Goal: Navigation & Orientation: Go to known website

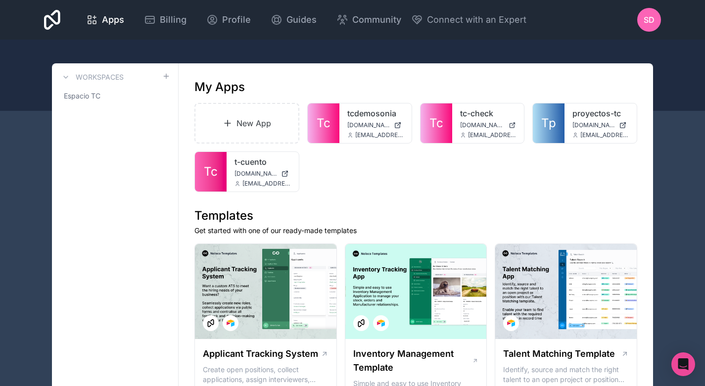
click at [0, 0] on icon at bounding box center [0, 0] width 0 height 0
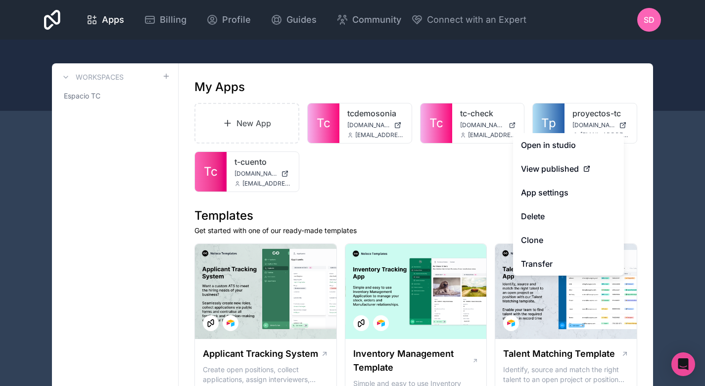
click at [607, 142] on link "Open in studio" at bounding box center [568, 145] width 111 height 24
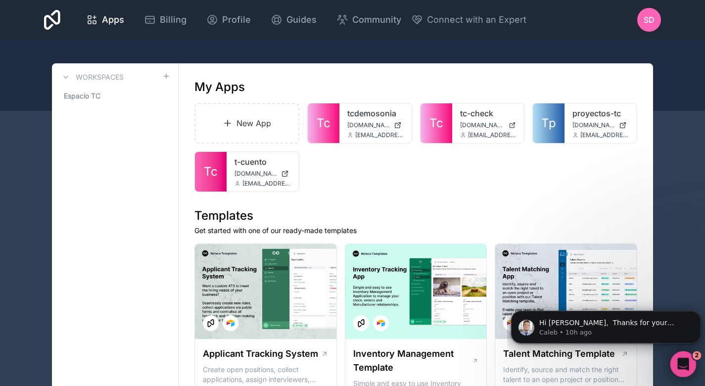
click at [688, 364] on icon "Open Intercom Messenger" at bounding box center [682, 363] width 16 height 16
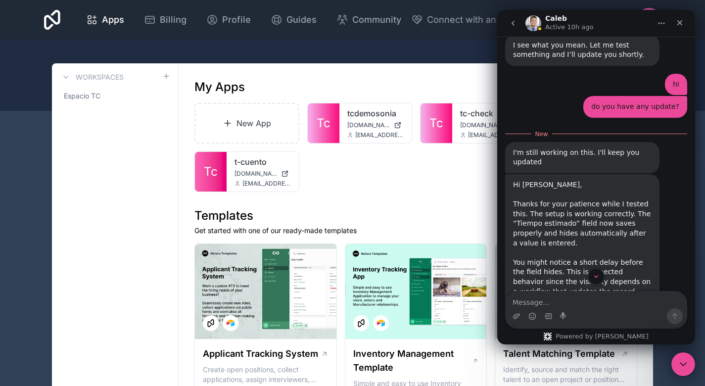
scroll to position [1527, 0]
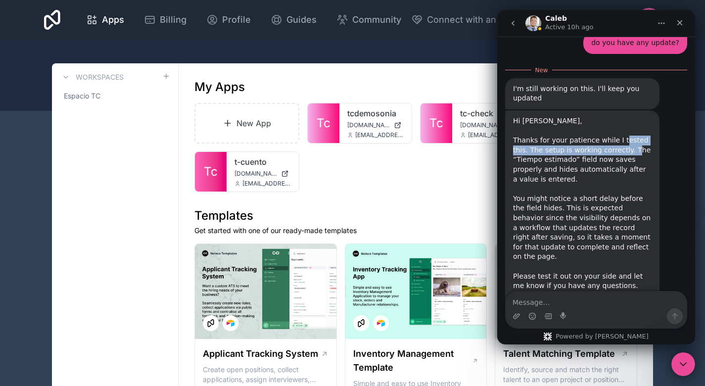
drag, startPoint x: 615, startPoint y: 99, endPoint x: 612, endPoint y: 110, distance: 11.8
click at [612, 136] on div "Thanks for your patience while I tested this. The setup is working correctly. T…" at bounding box center [582, 165] width 139 height 58
drag, startPoint x: 612, startPoint y: 110, endPoint x: 629, endPoint y: 128, distance: 24.2
click at [629, 136] on div "Thanks for your patience while I tested this. The setup is working correctly. T…" at bounding box center [582, 165] width 139 height 58
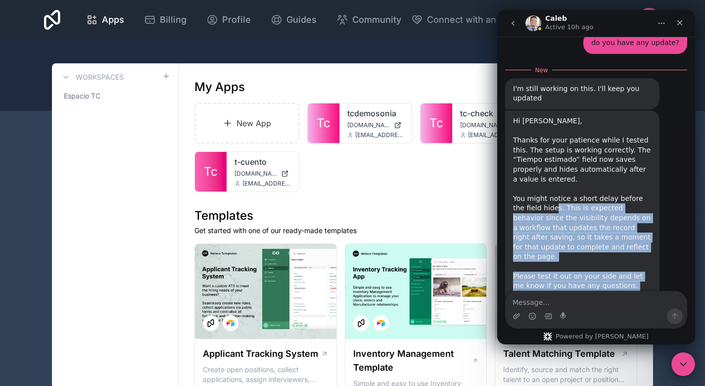
drag, startPoint x: 541, startPoint y: 166, endPoint x: 579, endPoint y: 236, distance: 79.8
click at [579, 236] on div "Hi Sonia, ​ Thanks for your patience while I tested this. The setup is working …" at bounding box center [582, 217] width 139 height 203
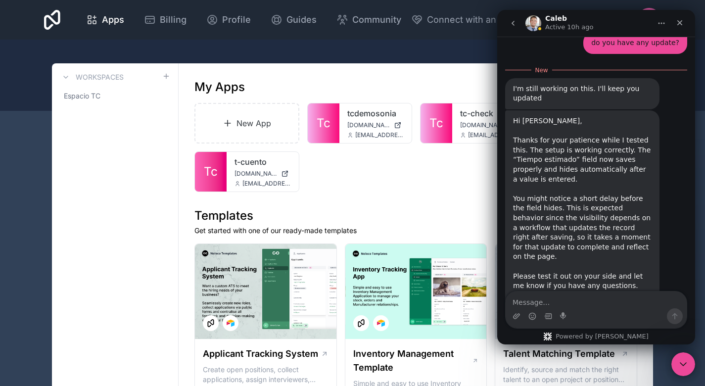
drag, startPoint x: 579, startPoint y: 236, endPoint x: 582, endPoint y: 249, distance: 13.7
click at [582, 301] on div "Best regards, Caleb" at bounding box center [582, 310] width 139 height 19
click at [678, 373] on div "Close Intercom Messenger" at bounding box center [682, 363] width 24 height 24
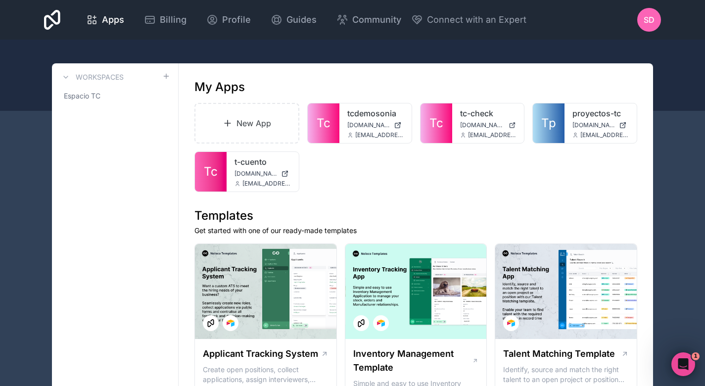
scroll to position [1510, 0]
click at [588, 123] on span "[DOMAIN_NAME]" at bounding box center [594, 125] width 43 height 8
click at [673, 355] on div "Open Intercom Messenger" at bounding box center [682, 363] width 33 height 33
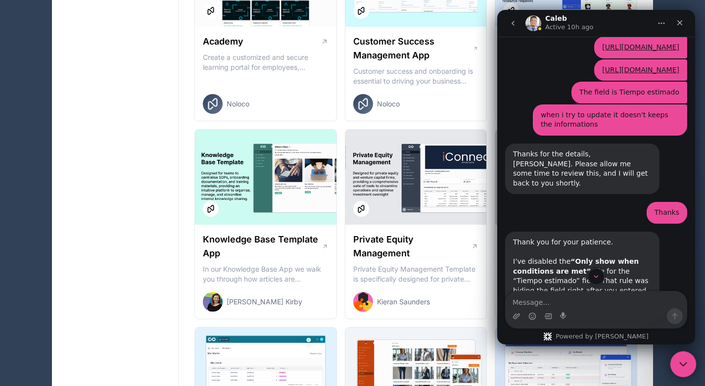
scroll to position [1115, 0]
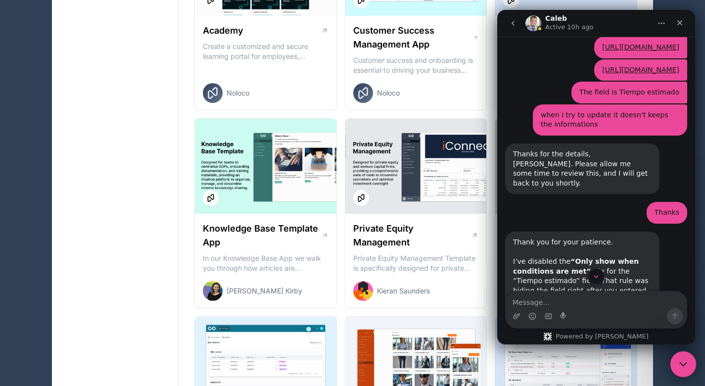
click at [682, 362] on icon "Close Intercom Messenger" at bounding box center [682, 363] width 12 height 12
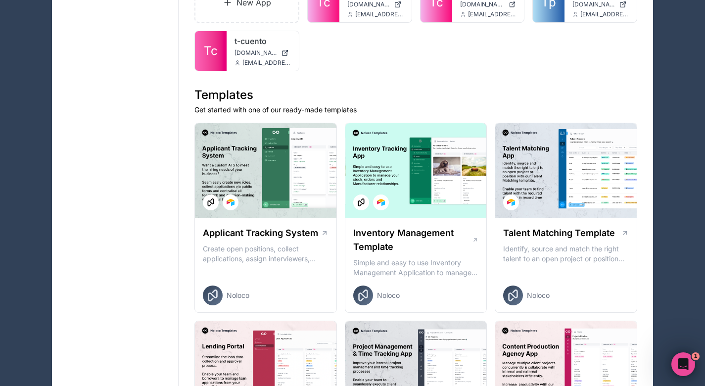
scroll to position [0, 0]
